Goal: Information Seeking & Learning: Check status

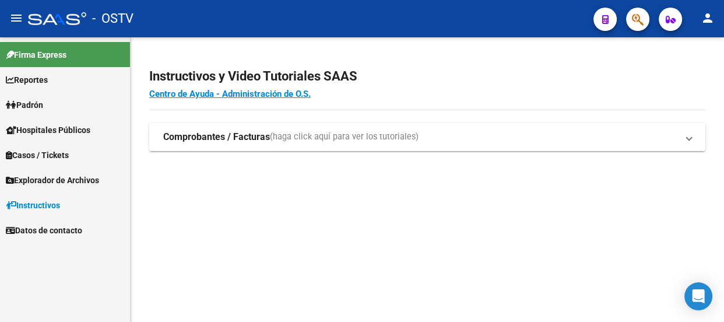
click at [626, 18] on button "button" at bounding box center [637, 19] width 23 height 23
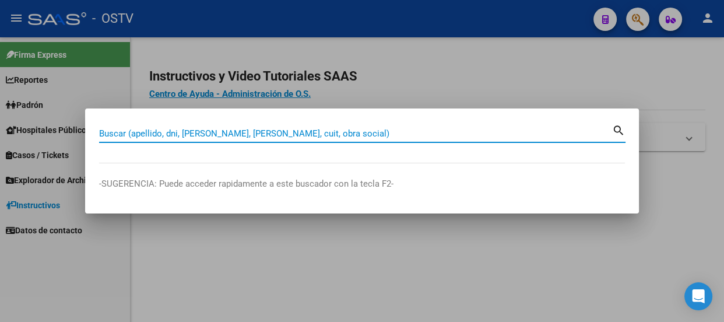
paste input "37140473"
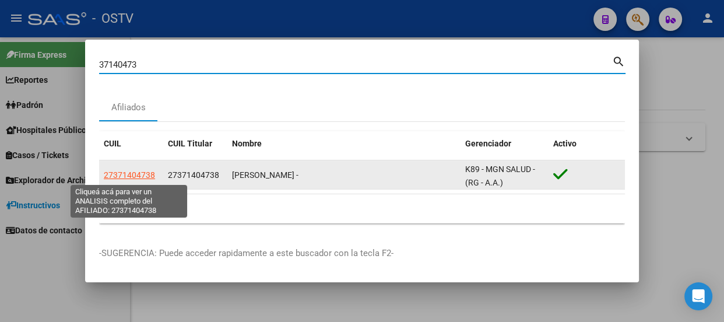
click at [134, 176] on span "27371404738" at bounding box center [129, 174] width 51 height 9
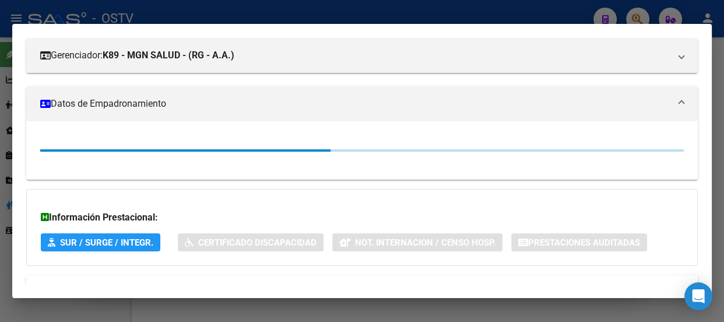
scroll to position [159, 0]
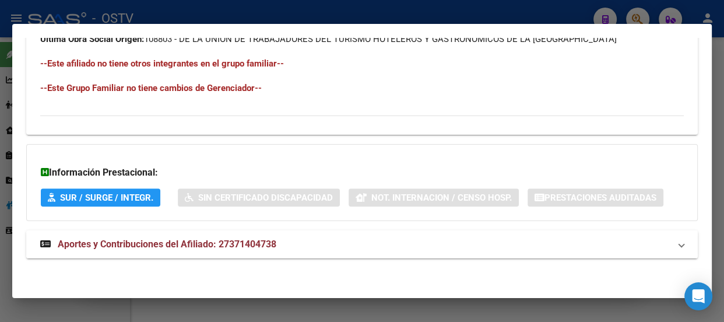
click at [301, 251] on mat-expansion-panel-header "Aportes y Contribuciones del Afiliado: 27371404738" at bounding box center [362, 244] width 672 height 28
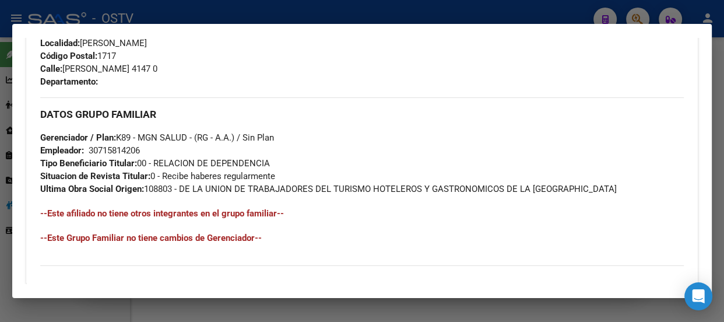
scroll to position [583, 0]
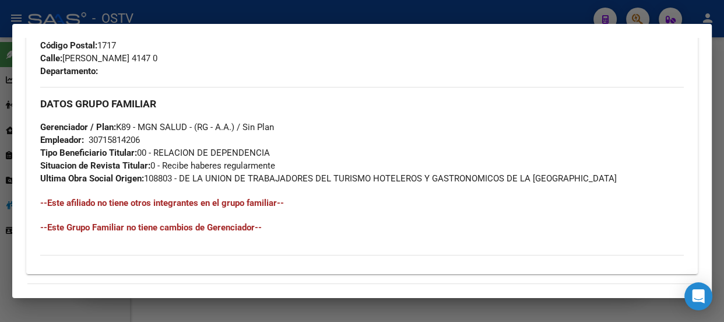
click at [280, 118] on div "DATOS GRUPO FAMILIAR Gerenciador / Plan: K89 - MGN SALUD - (RG - A.A.) / Sin Pl…" at bounding box center [362, 136] width 644 height 98
click at [112, 16] on div at bounding box center [362, 161] width 724 height 322
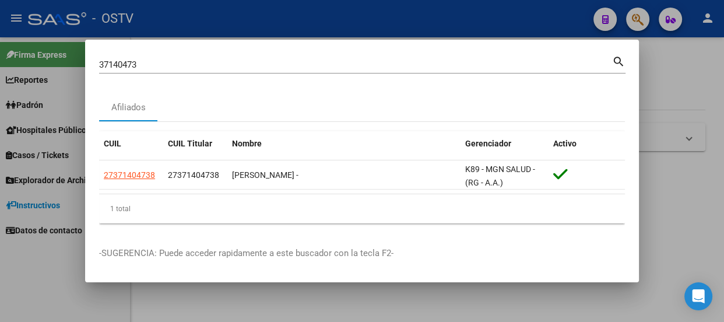
click at [154, 56] on div "37140473 Buscar (apellido, dni, cuil, nro traspaso, cuit, obra social)" at bounding box center [355, 64] width 513 height 17
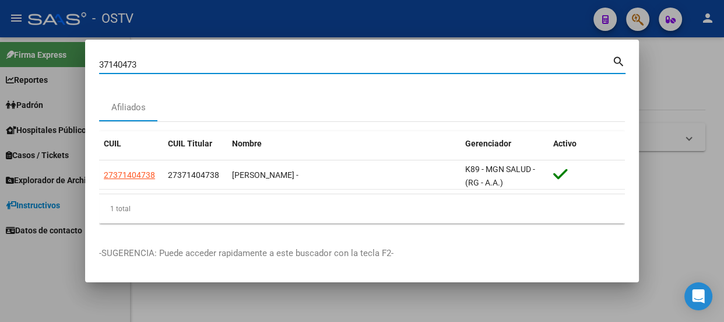
click at [154, 73] on div "37140473 Buscar (apellido, dni, cuil, nro traspaso, cuit, obra social)" at bounding box center [355, 64] width 513 height 17
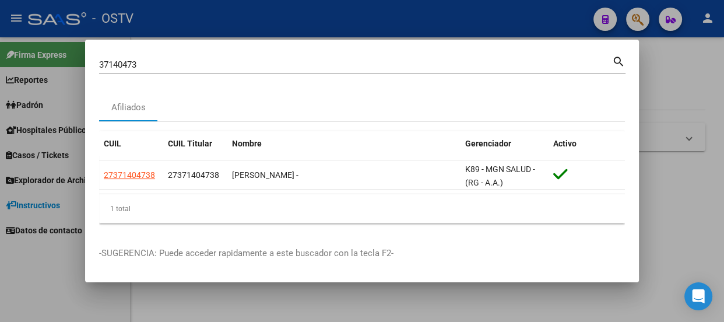
click at [154, 73] on div "37140473 Buscar (apellido, dni, cuil, nro traspaso, cuit, obra social)" at bounding box center [355, 64] width 513 height 17
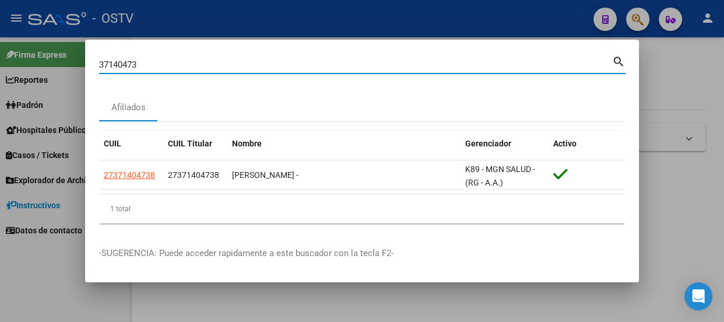
click at [155, 69] on input "37140473" at bounding box center [355, 64] width 513 height 10
paste input "2721870303"
type input "27218703033"
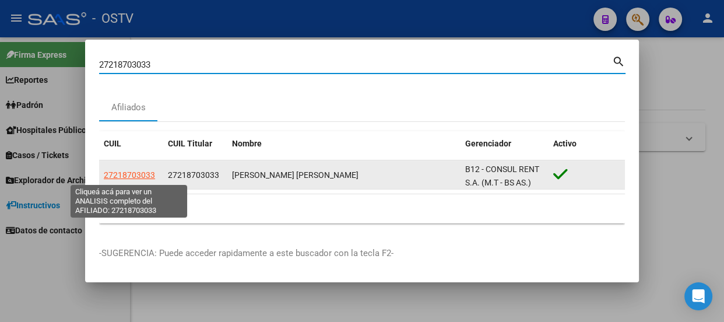
click at [127, 176] on span "27218703033" at bounding box center [129, 174] width 51 height 9
type textarea "27218703033"
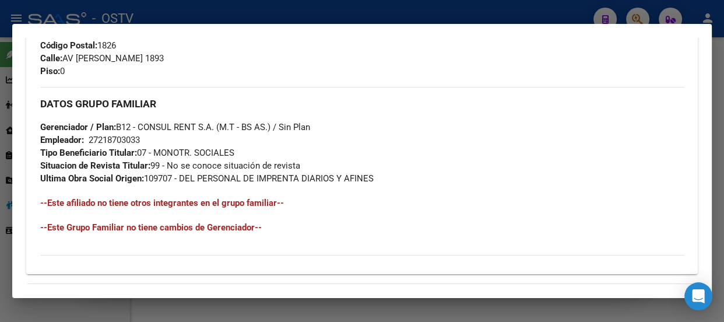
scroll to position [723, 0]
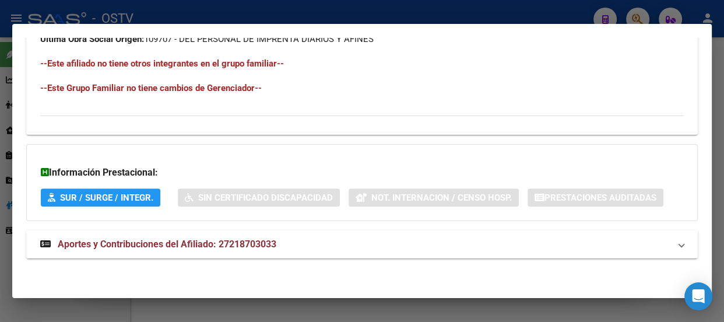
click at [303, 245] on mat-panel-title "Aportes y Contribuciones del Afiliado: 27218703033" at bounding box center [355, 244] width 630 height 14
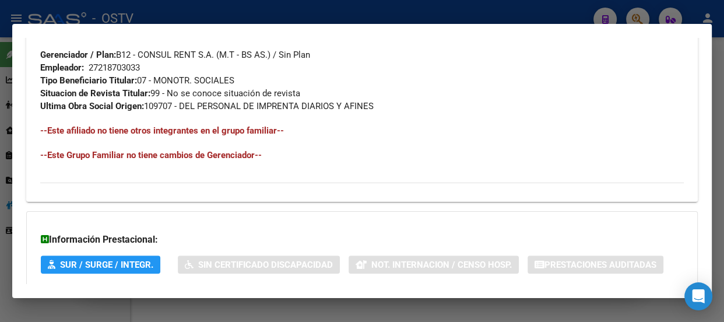
scroll to position [601, 0]
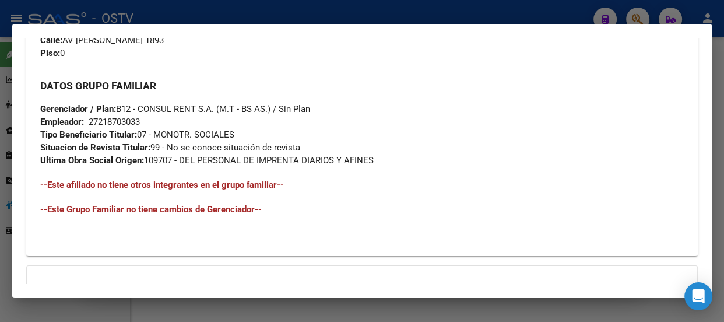
click at [233, 12] on div at bounding box center [362, 161] width 724 height 322
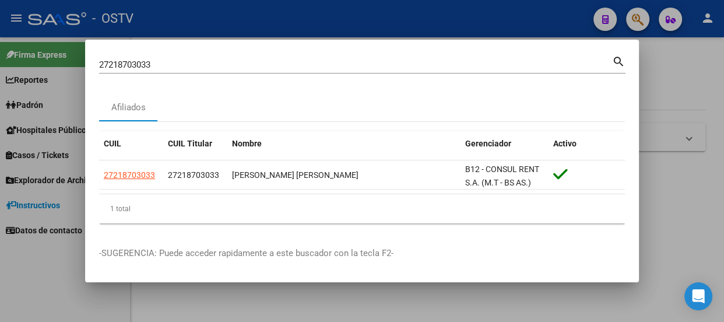
click at [204, 68] on input "27218703033" at bounding box center [355, 64] width 513 height 10
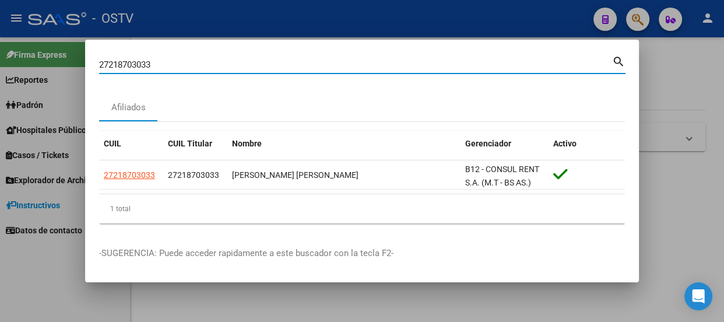
click at [204, 68] on input "27218703033" at bounding box center [355, 64] width 513 height 10
paste input "46001739"
type input "46001739"
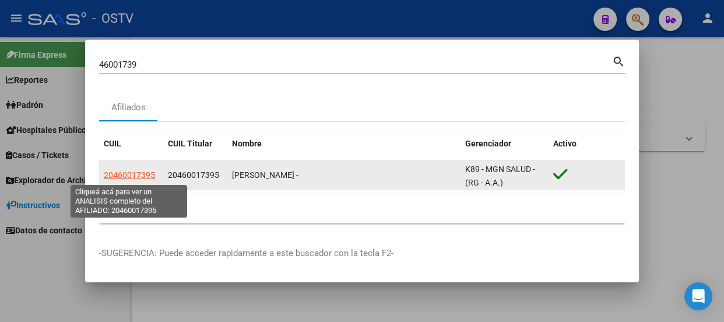
click at [131, 174] on span "20460017395" at bounding box center [129, 174] width 51 height 9
type textarea "20460017395"
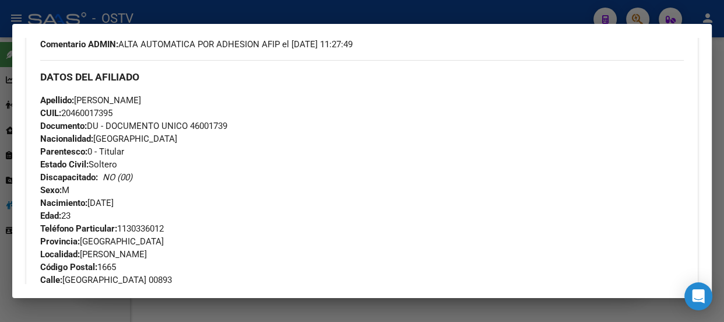
scroll to position [318, 0]
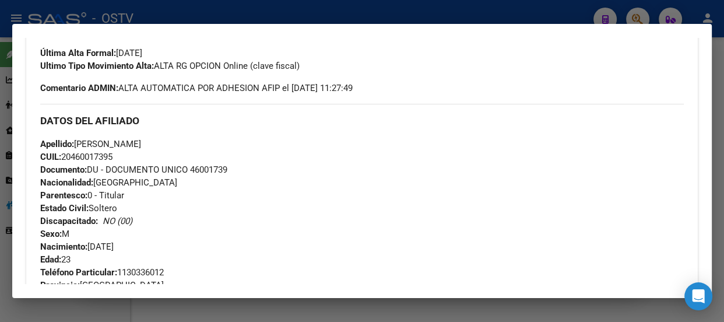
click at [206, 170] on span "Documento: DU - DOCUMENTO UNICO 46001739" at bounding box center [133, 169] width 187 height 10
copy span "46001739"
click at [41, 134] on div "DATOS DEL AFILIADO" at bounding box center [362, 121] width 644 height 34
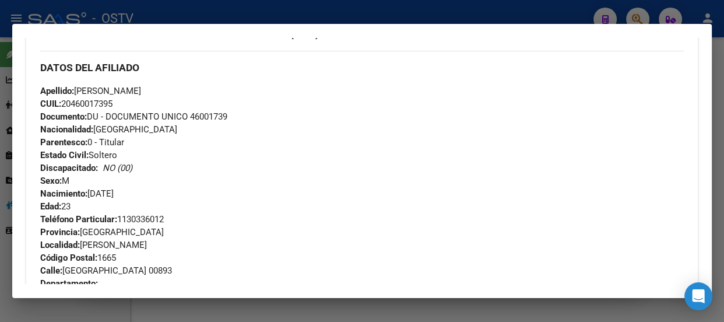
click at [217, 14] on div at bounding box center [362, 161] width 724 height 322
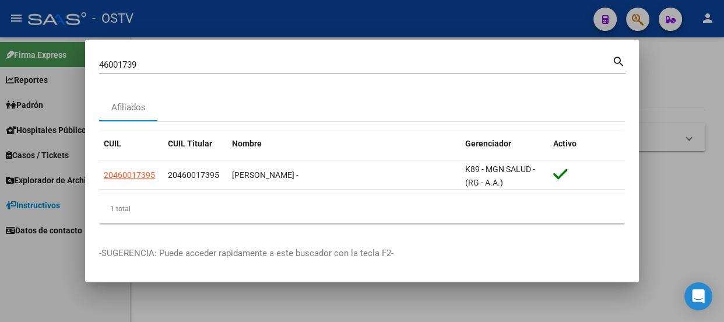
click at [197, 76] on div "46001739 Buscar (apellido, dni, cuil, nro traspaso, cuit, obra social) search" at bounding box center [362, 69] width 527 height 31
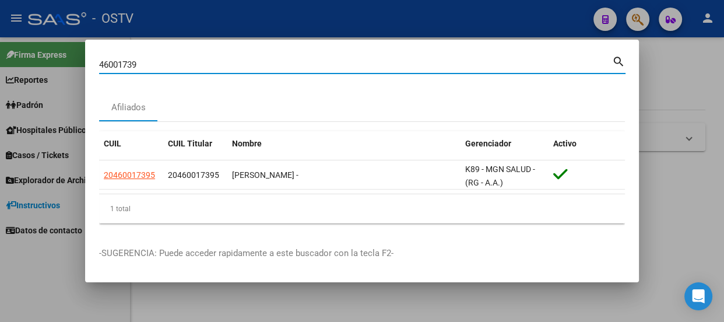
click at [197, 65] on input "46001739" at bounding box center [355, 64] width 513 height 10
paste input "737307"
type input "46737307"
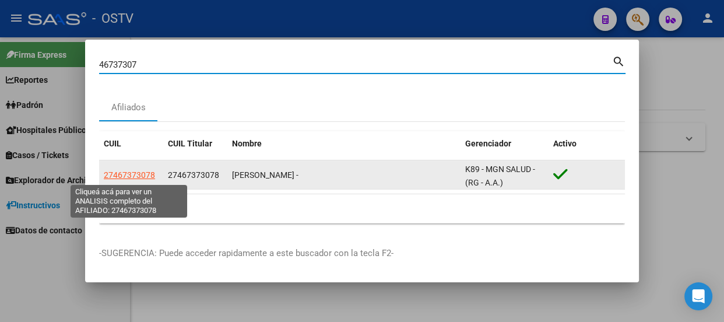
click at [121, 171] on span "27467373078" at bounding box center [129, 174] width 51 height 9
type textarea "27467373078"
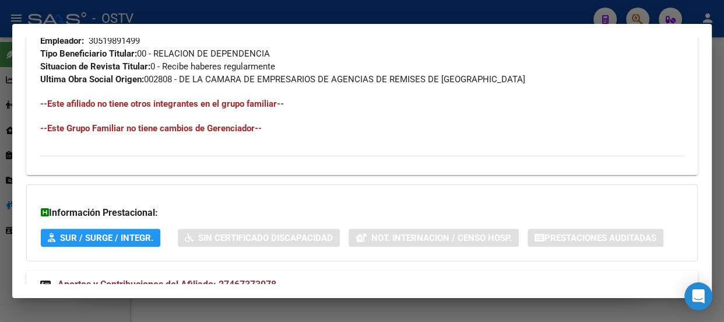
scroll to position [723, 0]
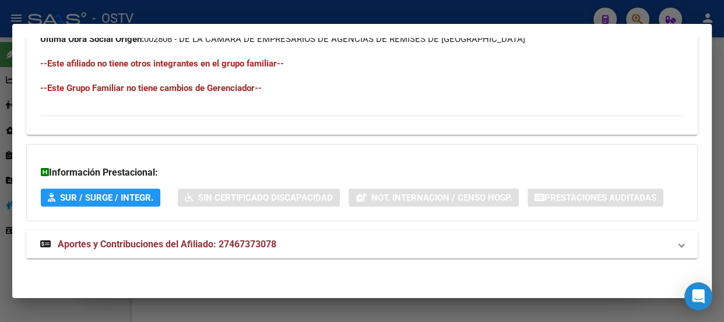
click at [241, 234] on mat-expansion-panel-header "Aportes y Contribuciones del Afiliado: 27467373078" at bounding box center [362, 244] width 672 height 28
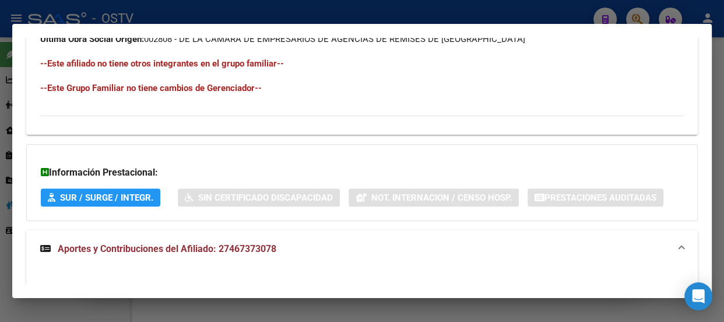
click at [255, 248] on span "Aportes y Contribuciones del Afiliado: 27467373078" at bounding box center [167, 248] width 219 height 11
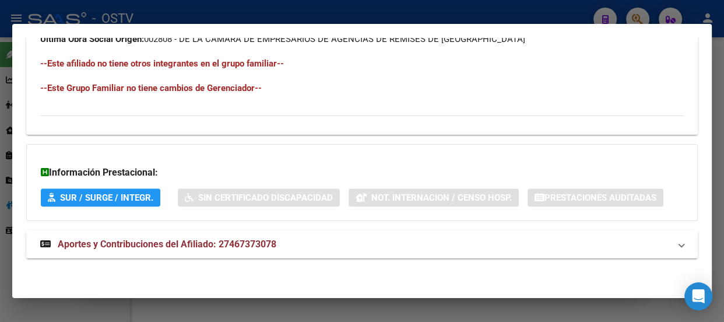
click at [256, 237] on strong "Aportes y Contribuciones del Afiliado: 27467373078" at bounding box center [158, 244] width 236 height 14
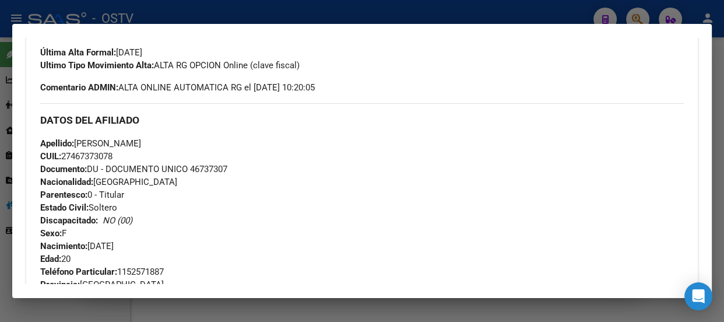
scroll to position [318, 0]
click at [213, 15] on div at bounding box center [362, 161] width 724 height 322
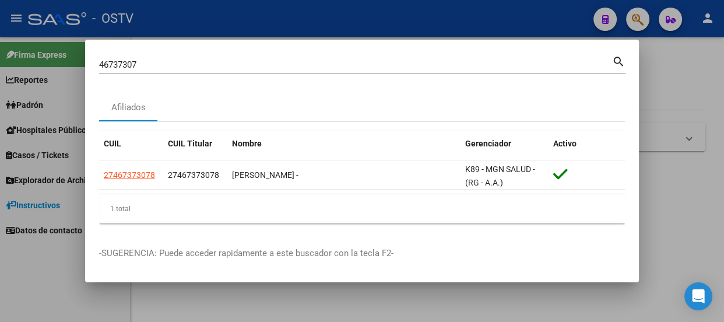
click at [210, 65] on input "46737307" at bounding box center [355, 64] width 513 height 10
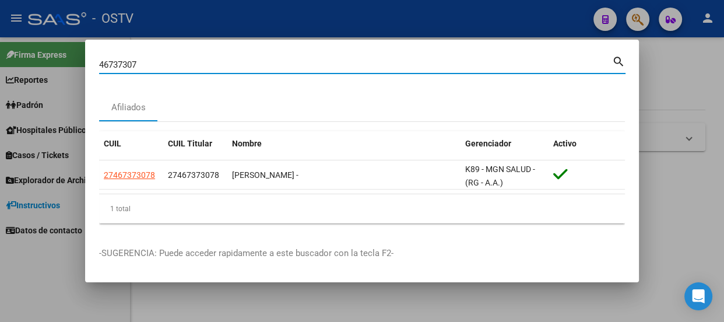
click at [210, 65] on input "46737307" at bounding box center [355, 64] width 513 height 10
paste input "36465853"
type input "36465853"
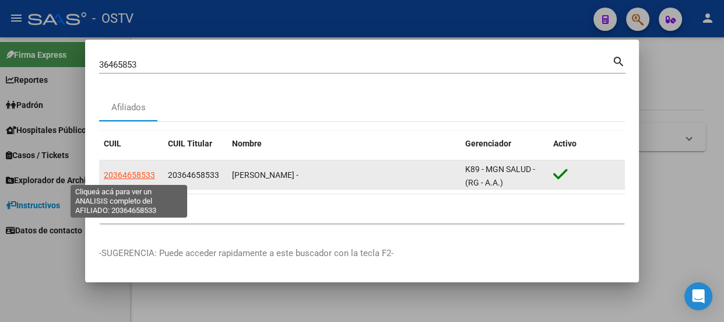
click at [139, 174] on span "20364658533" at bounding box center [129, 174] width 51 height 9
type textarea "20364658533"
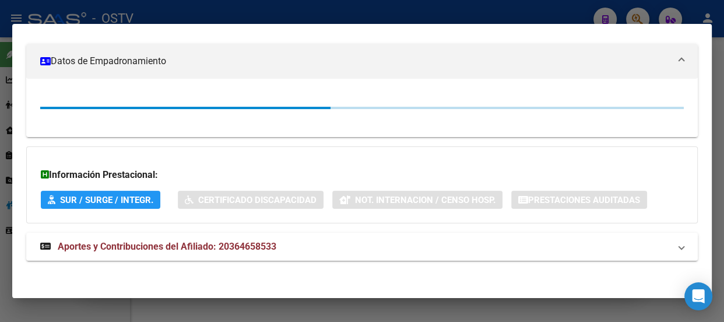
scroll to position [200, 0]
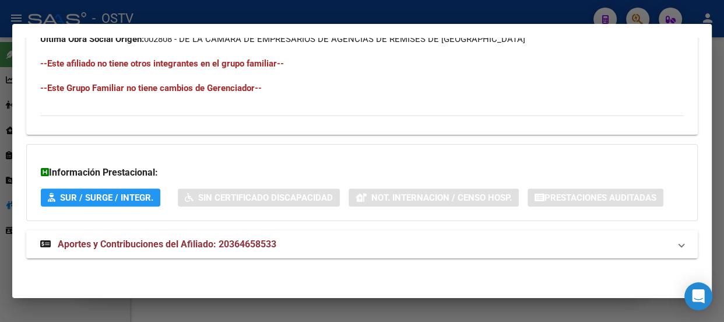
click at [276, 242] on span "Aportes y Contribuciones del Afiliado: 20364658533" at bounding box center [167, 244] width 219 height 11
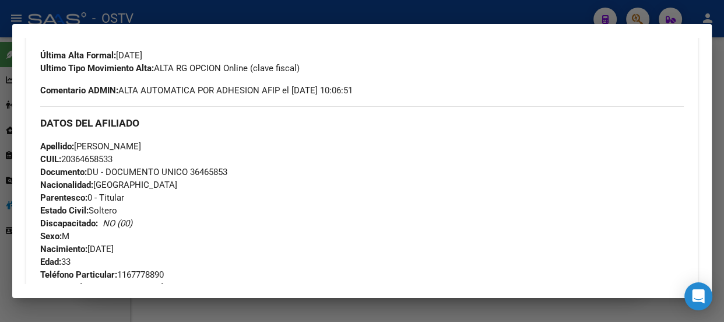
scroll to position [318, 0]
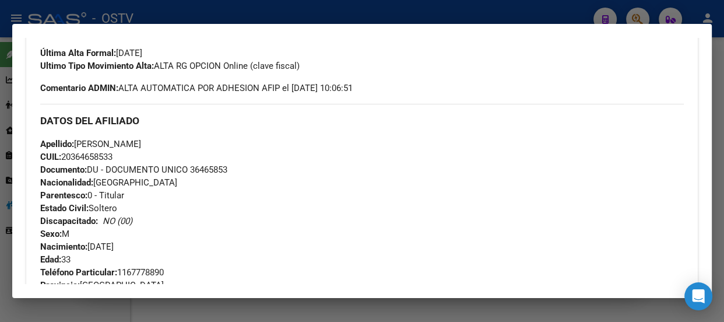
click at [62, 120] on h3 "DATOS DEL AFILIADO" at bounding box center [362, 120] width 644 height 13
click at [71, 169] on strong "Documento:" at bounding box center [63, 169] width 47 height 10
